Goal: Use online tool/utility

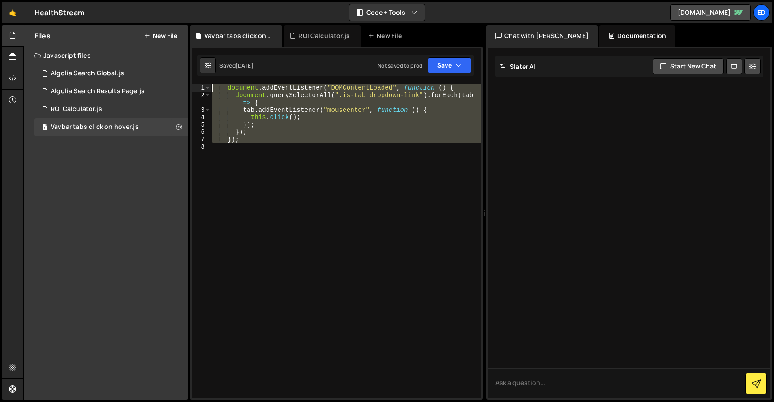
drag, startPoint x: 252, startPoint y: 144, endPoint x: 219, endPoint y: 77, distance: 75.2
click at [219, 77] on div "1 2 3 4 5 6 7 8 9 10 11 12 13 14 15 16 17 18 19 20 21 22 23 24 25 26 27 28 29 3…" at bounding box center [336, 224] width 293 height 354
type textarea "document.addEventListener("DOMContentLoaded", function () { document.querySelec…"
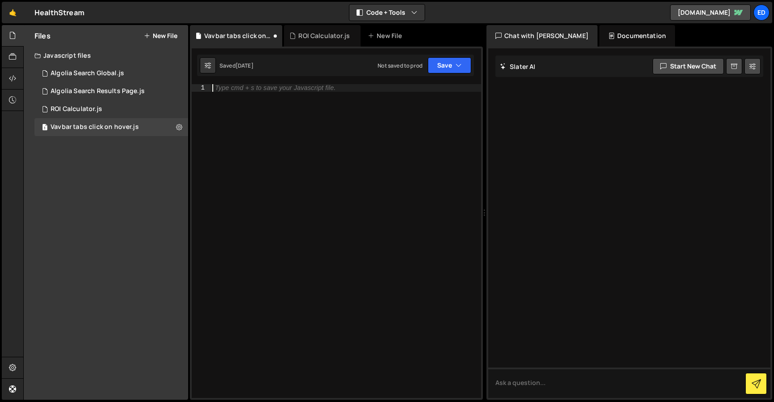
type textarea "});"
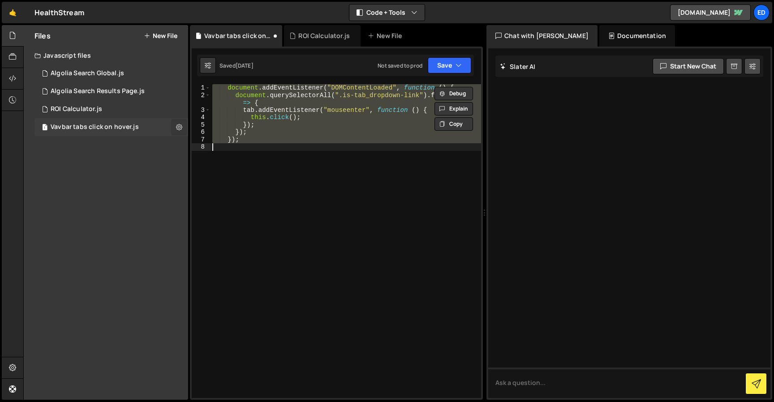
click at [177, 125] on icon at bounding box center [179, 127] width 6 height 9
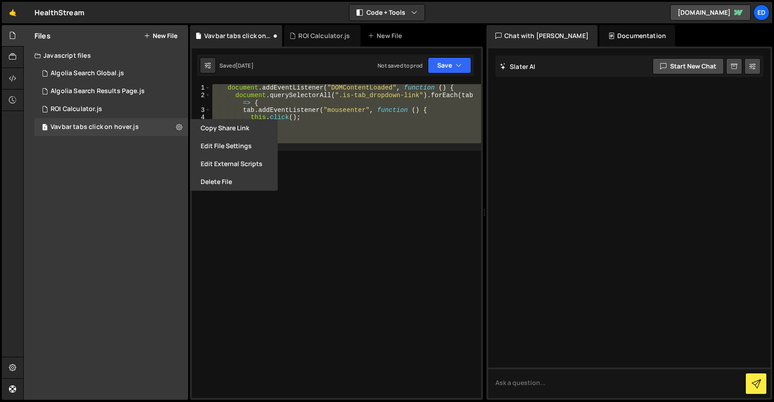
click at [375, 159] on div "document . addEventListener ( "DOMContentLoaded" , function ( ) { document . qu…" at bounding box center [346, 241] width 271 height 314
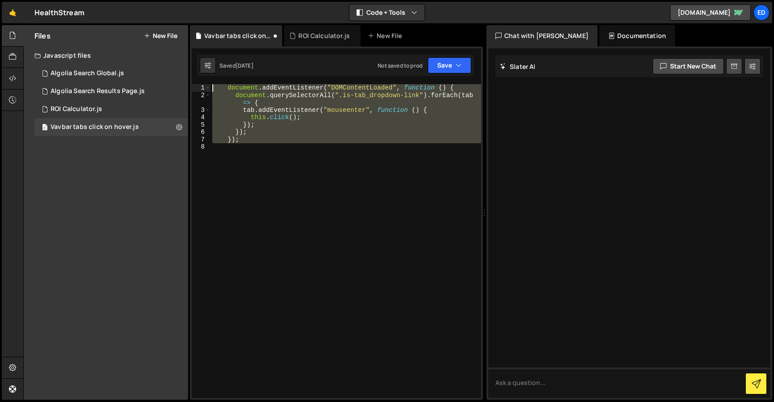
drag, startPoint x: 302, startPoint y: 156, endPoint x: 176, endPoint y: 63, distance: 157.0
click at [176, 63] on div "Files New File Javascript files 1 Algolia Search Global.js 0 1 Algolia Search R…" at bounding box center [398, 213] width 751 height 376
type textarea "document.addEventListener("DOMContentLoaded", function () { document.querySelec…"
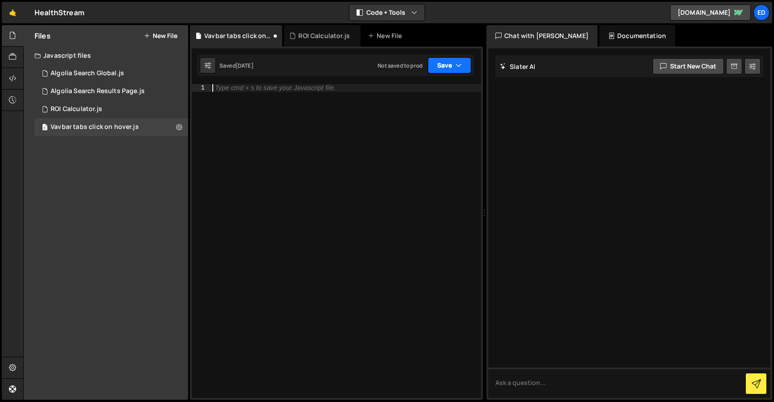
click at [446, 61] on button "Save" at bounding box center [449, 65] width 43 height 16
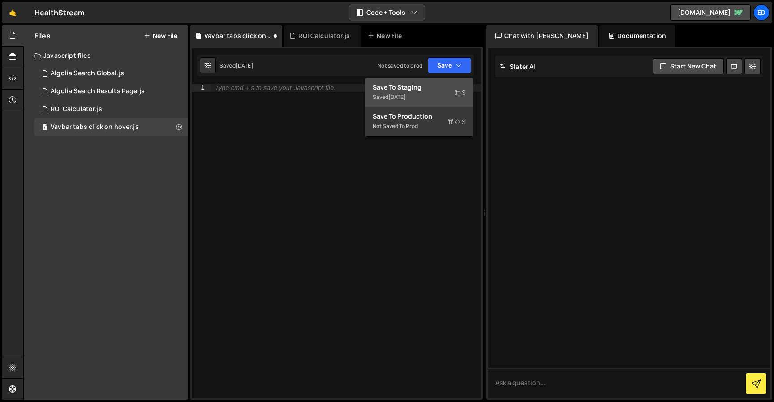
click at [402, 89] on div "Save to Staging S" at bounding box center [419, 87] width 93 height 9
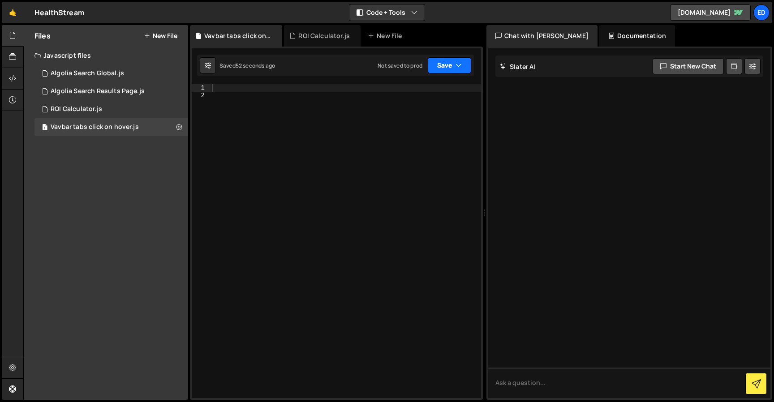
click at [464, 70] on button "Save" at bounding box center [449, 65] width 43 height 16
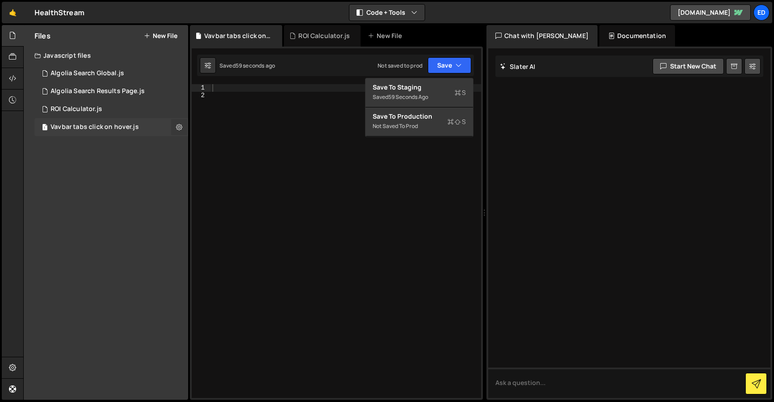
click at [178, 127] on icon at bounding box center [179, 127] width 6 height 9
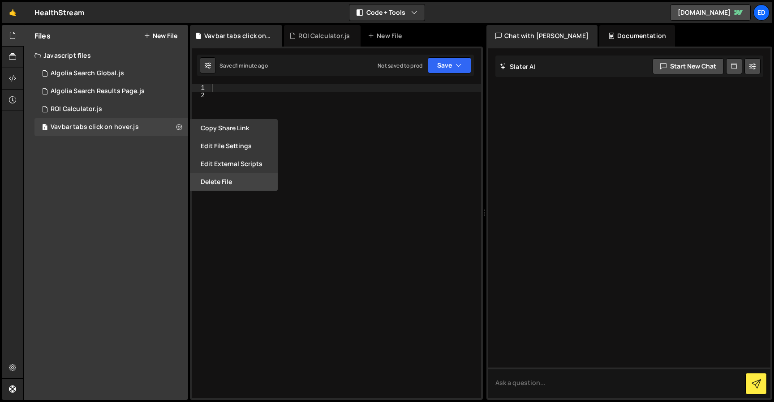
click at [225, 185] on button "Delete File" at bounding box center [234, 182] width 88 height 18
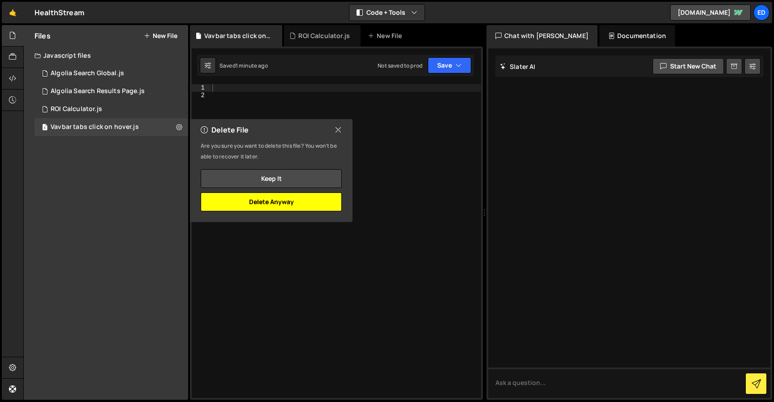
click at [273, 207] on button "Delete Anyway" at bounding box center [271, 202] width 141 height 19
